Goal: Obtain resource: Download file/media

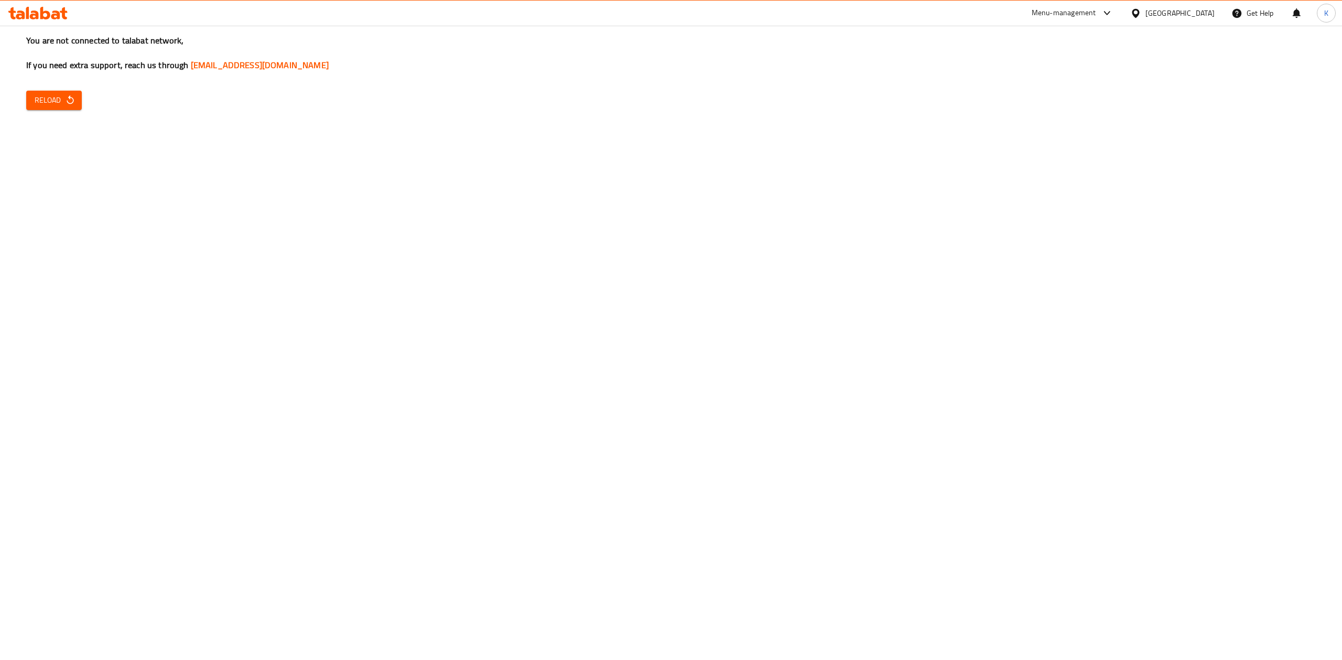
click at [67, 111] on div "You are not connected to talabat network, If you need extra support, reach us t…" at bounding box center [671, 330] width 1342 height 660
click at [65, 99] on icon "button" at bounding box center [70, 100] width 10 height 10
drag, startPoint x: 421, startPoint y: 44, endPoint x: 92, endPoint y: 84, distance: 331.6
click at [367, 48] on h3 "You are not connected to talabat network, If you need extra support, reach us t…" at bounding box center [670, 53] width 1289 height 37
click at [40, 97] on span "Reload" at bounding box center [54, 100] width 39 height 13
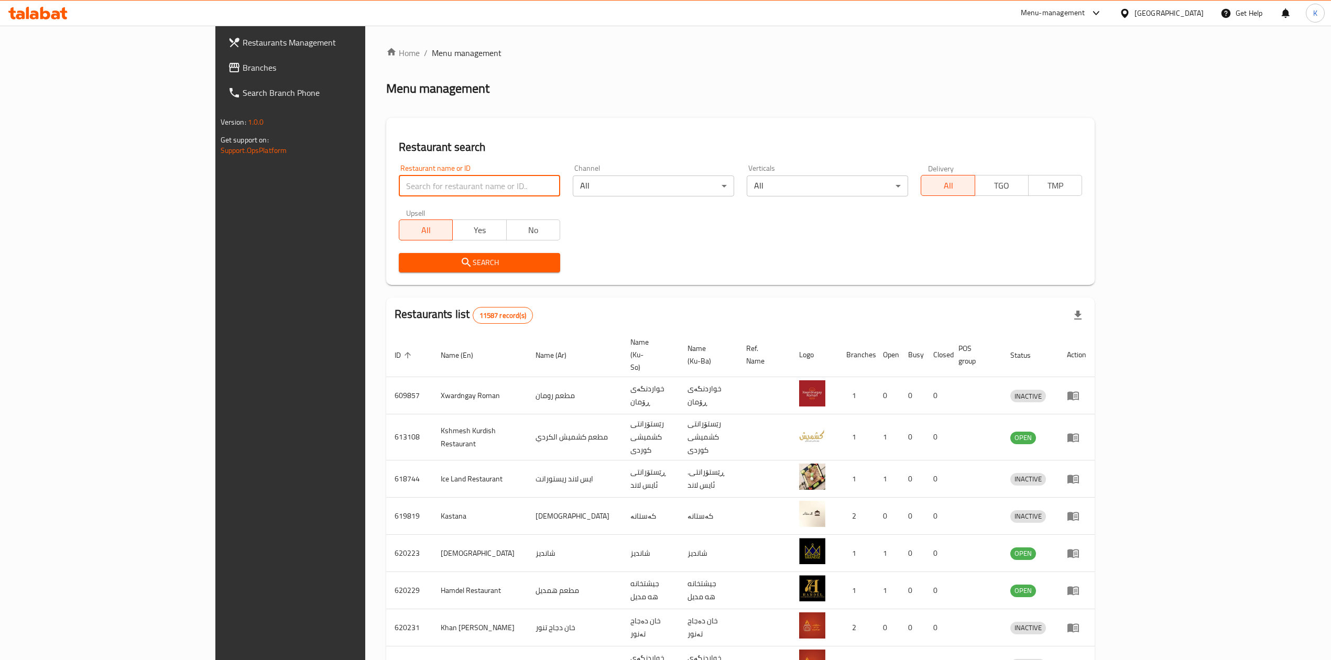
click at [433, 190] on input "search" at bounding box center [479, 186] width 161 height 21
type input "shayan"
click button "Search" at bounding box center [479, 262] width 161 height 19
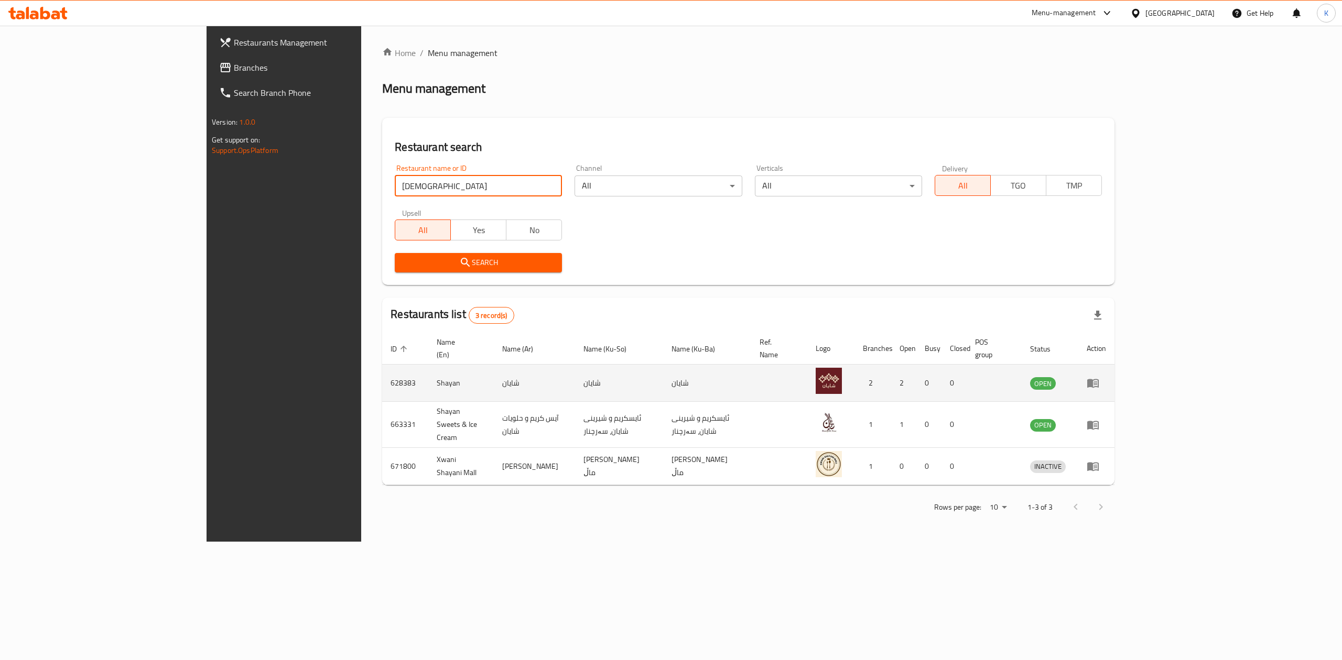
click at [1098, 379] on icon "enhanced table" at bounding box center [1093, 383] width 12 height 9
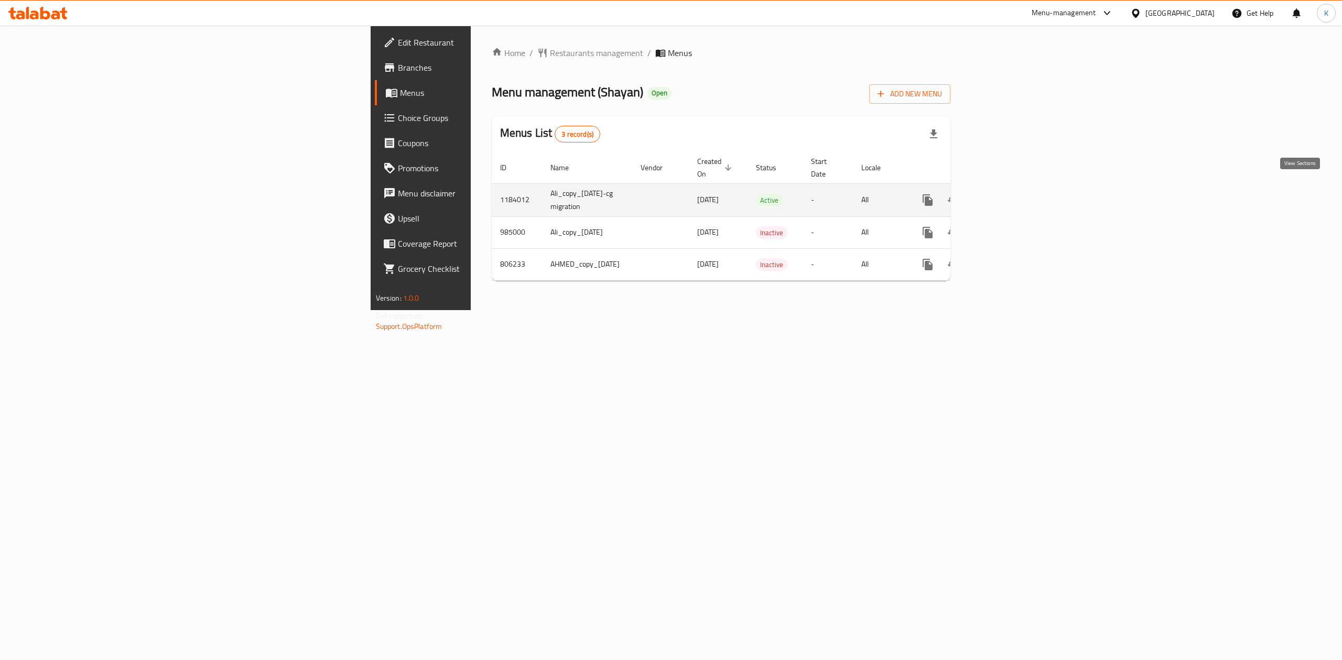
click at [1009, 194] on icon "enhanced table" at bounding box center [1003, 200] width 13 height 13
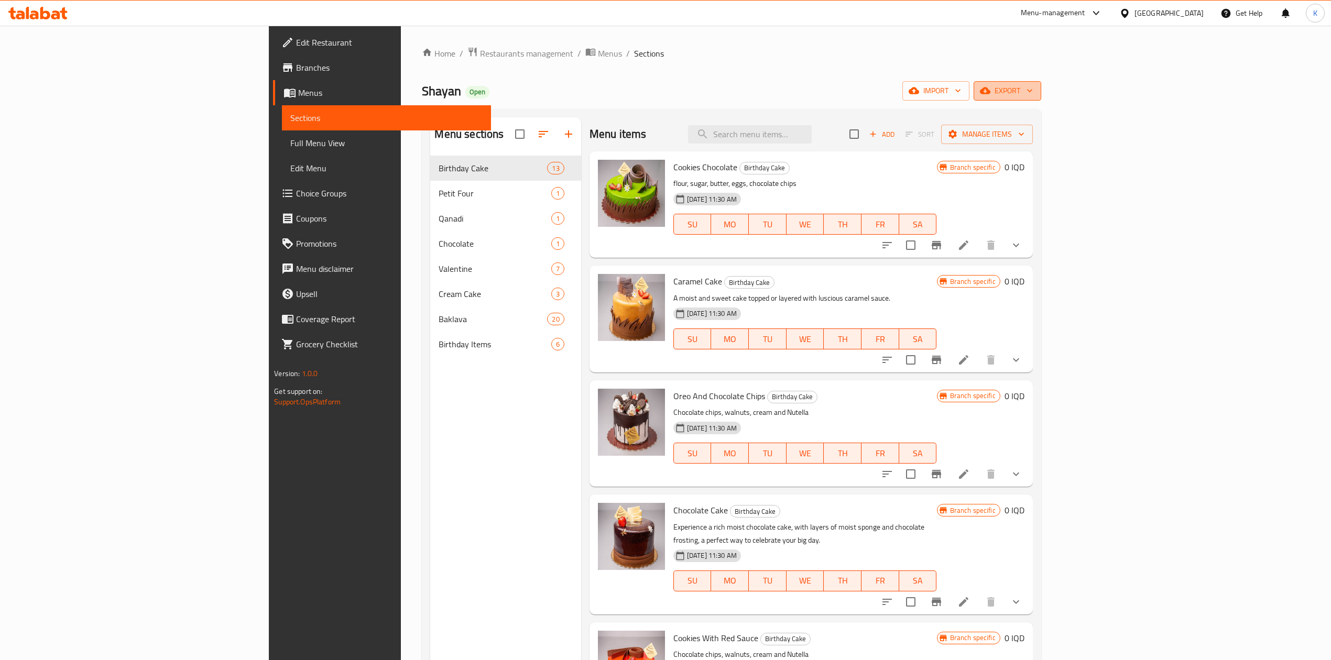
click at [990, 89] on icon "button" at bounding box center [985, 90] width 10 height 10
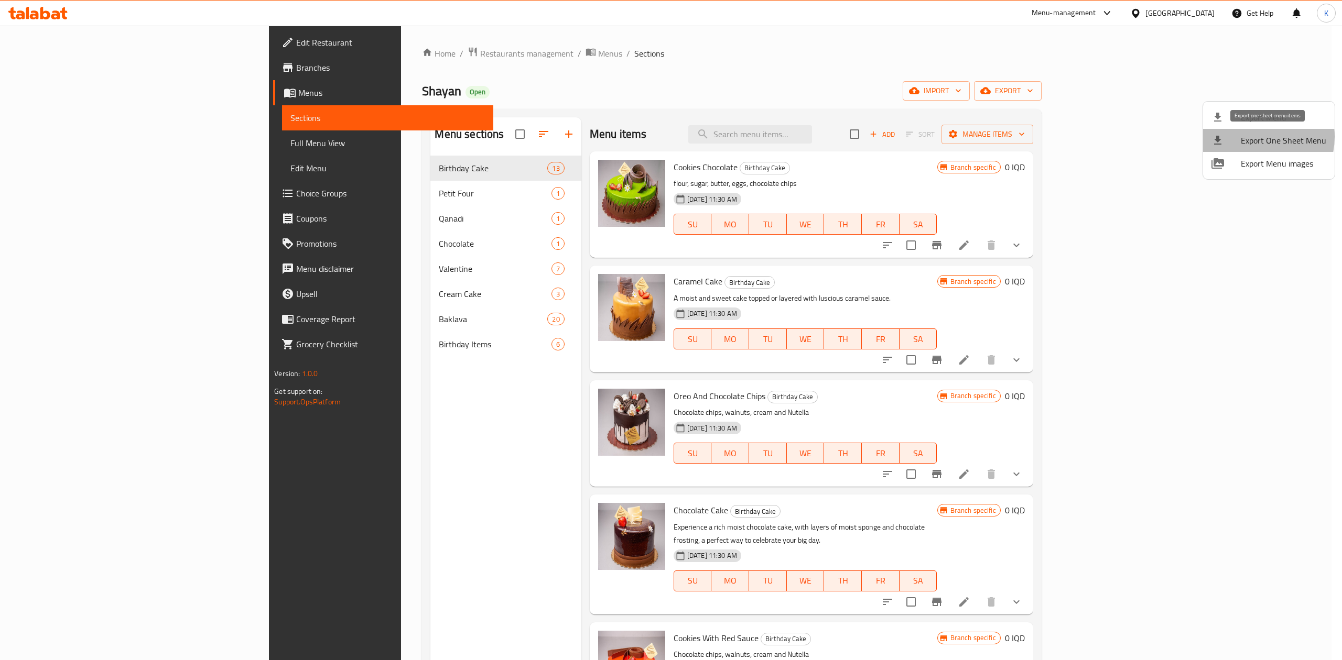
click at [1250, 137] on span "Export One Sheet Menu" at bounding box center [1282, 140] width 85 height 13
